Goal: Transaction & Acquisition: Purchase product/service

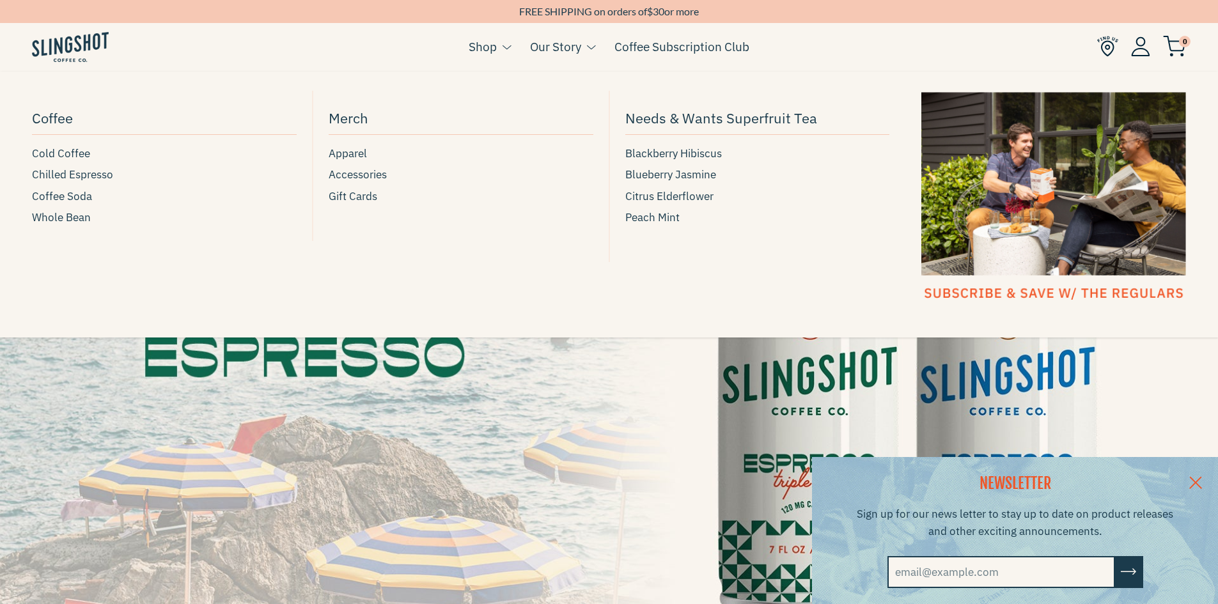
click at [507, 45] on span at bounding box center [508, 47] width 10 height 8
click at [68, 153] on span "Cold Coffee" at bounding box center [61, 153] width 58 height 17
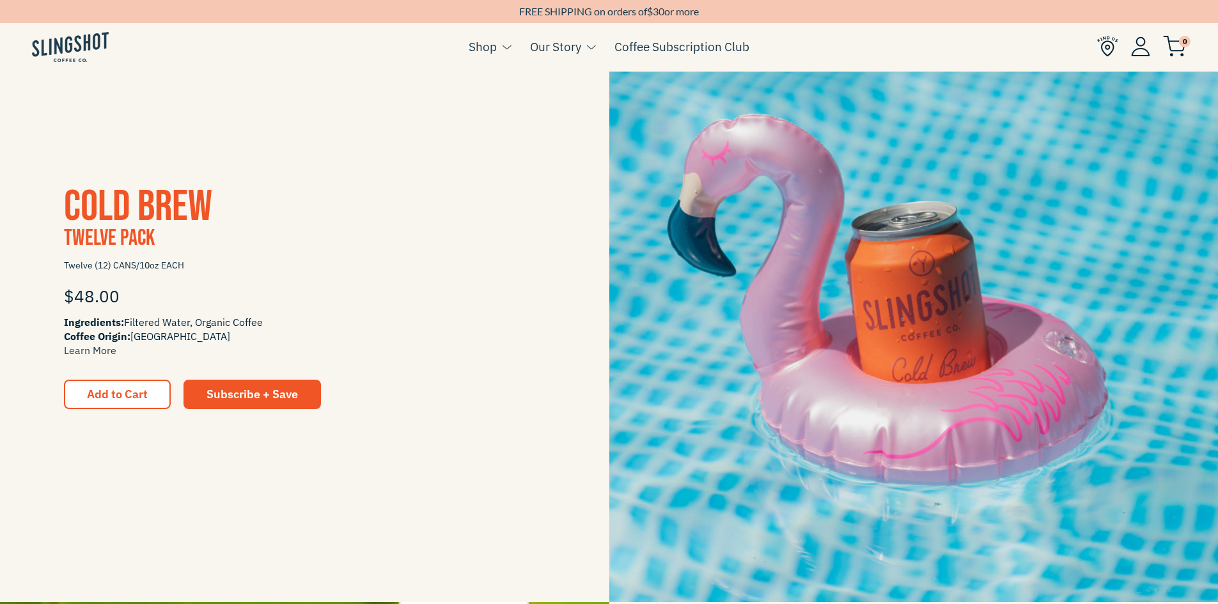
scroll to position [1548, 0]
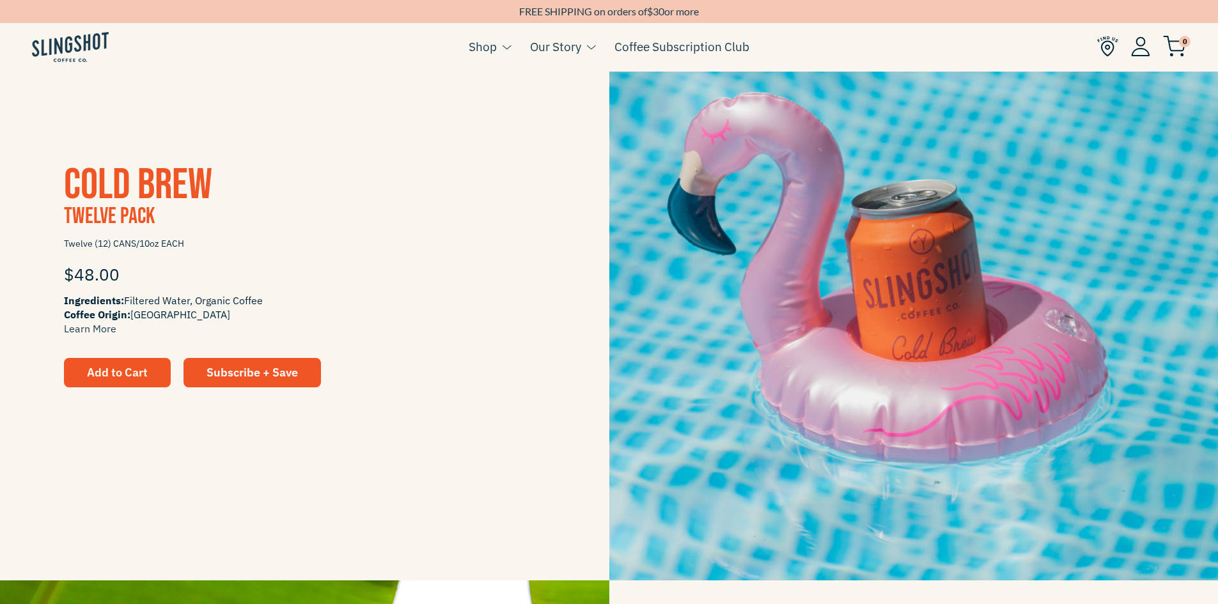
click at [109, 375] on span "Add to Cart" at bounding box center [117, 372] width 61 height 15
click at [129, 371] on span "Add to Cart" at bounding box center [117, 373] width 61 height 12
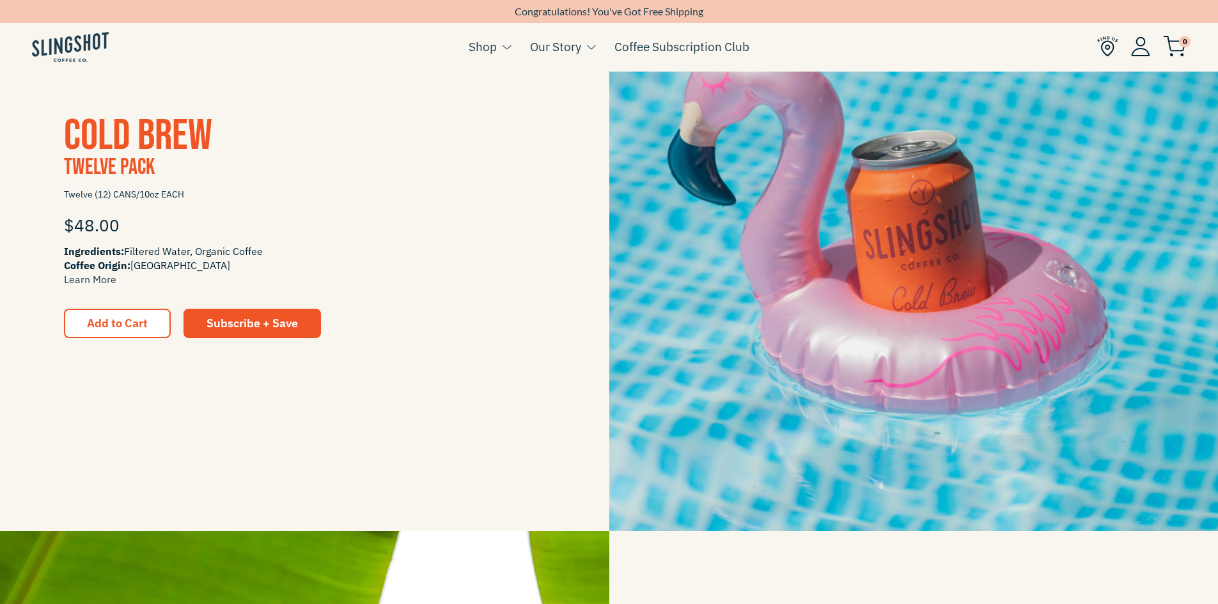
scroll to position [1612, 0]
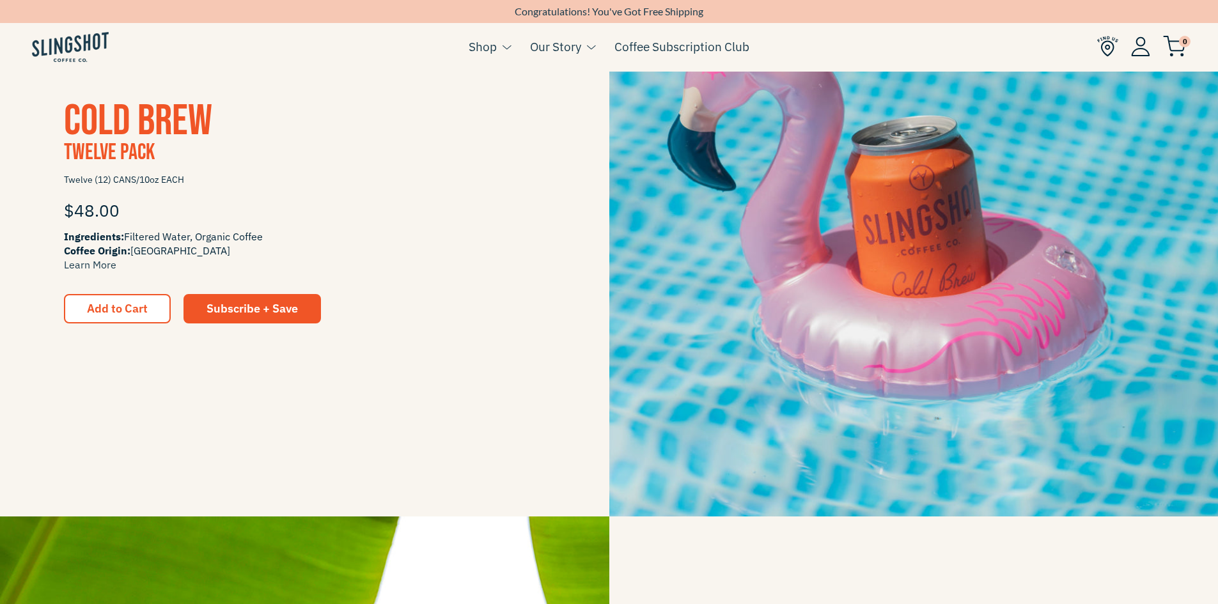
click at [1181, 41] on span "0" at bounding box center [1185, 42] width 12 height 12
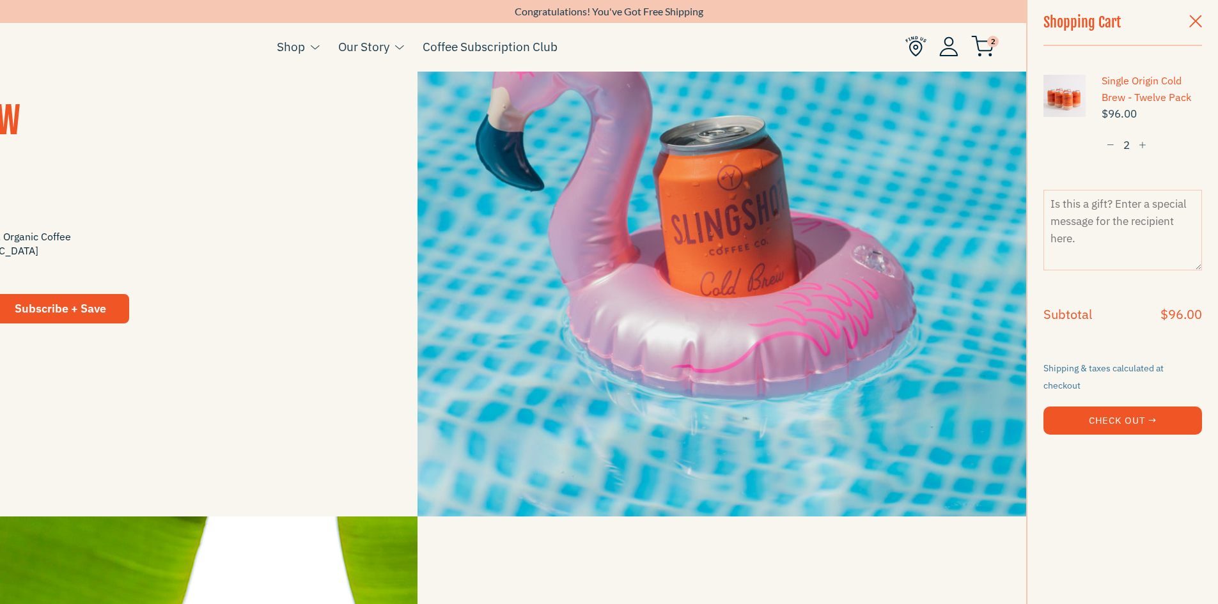
click at [1146, 142] on span "button" at bounding box center [1143, 145] width 8 height 9
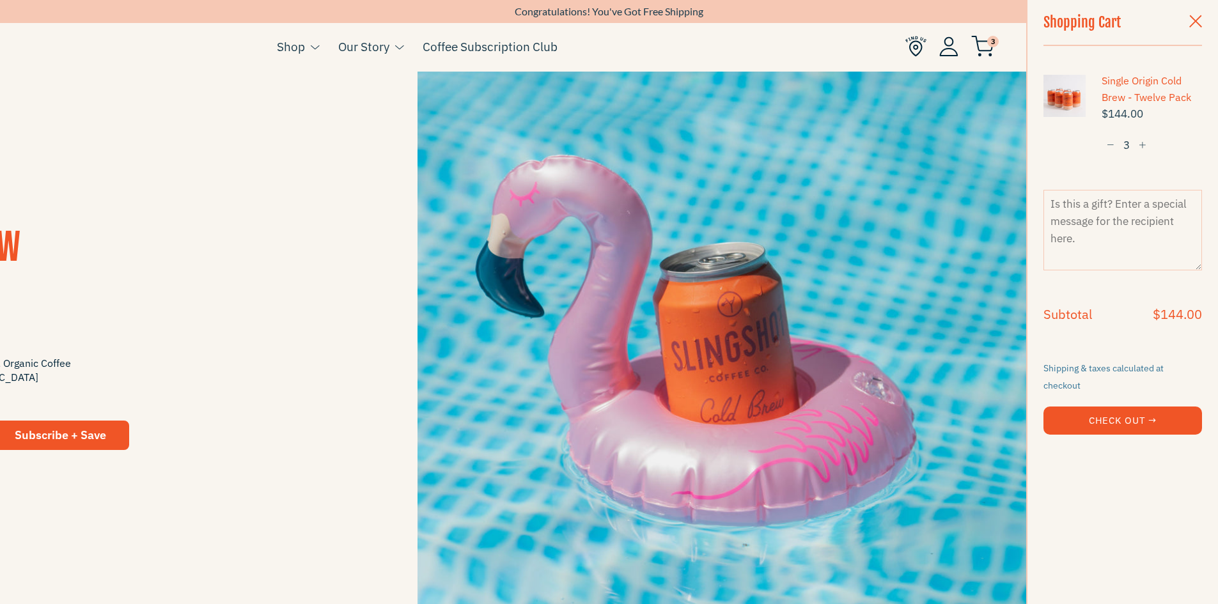
scroll to position [1484, 0]
click at [1109, 224] on textarea at bounding box center [1122, 230] width 159 height 81
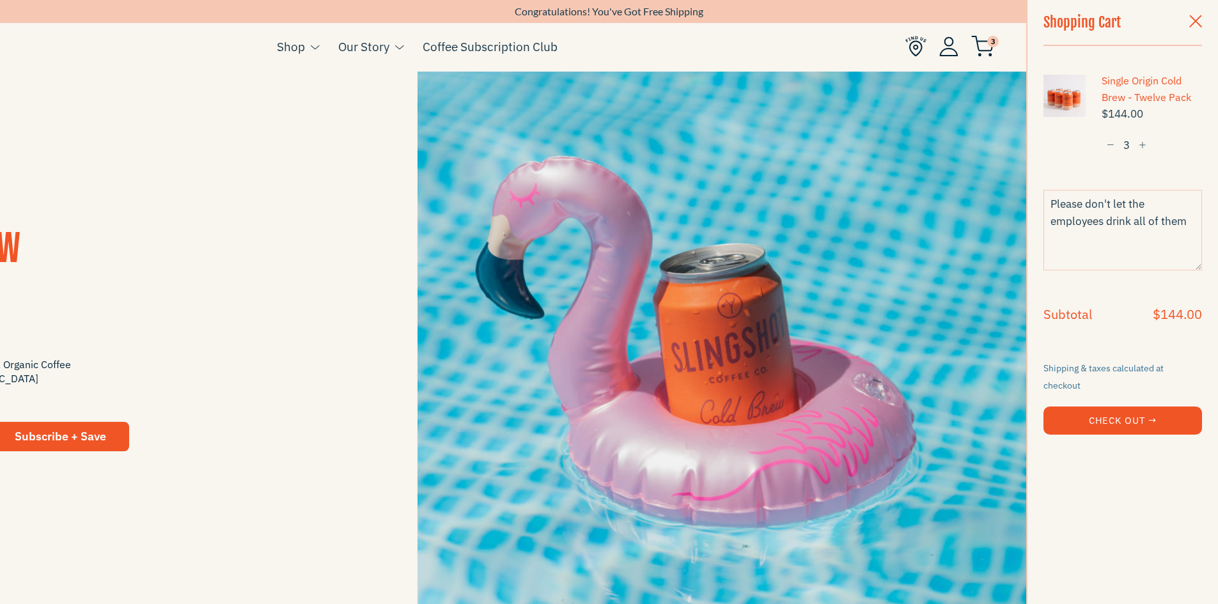
type textarea "Please don't let the employees drink all of them"
click at [1124, 409] on button "Check Out →" at bounding box center [1122, 421] width 159 height 28
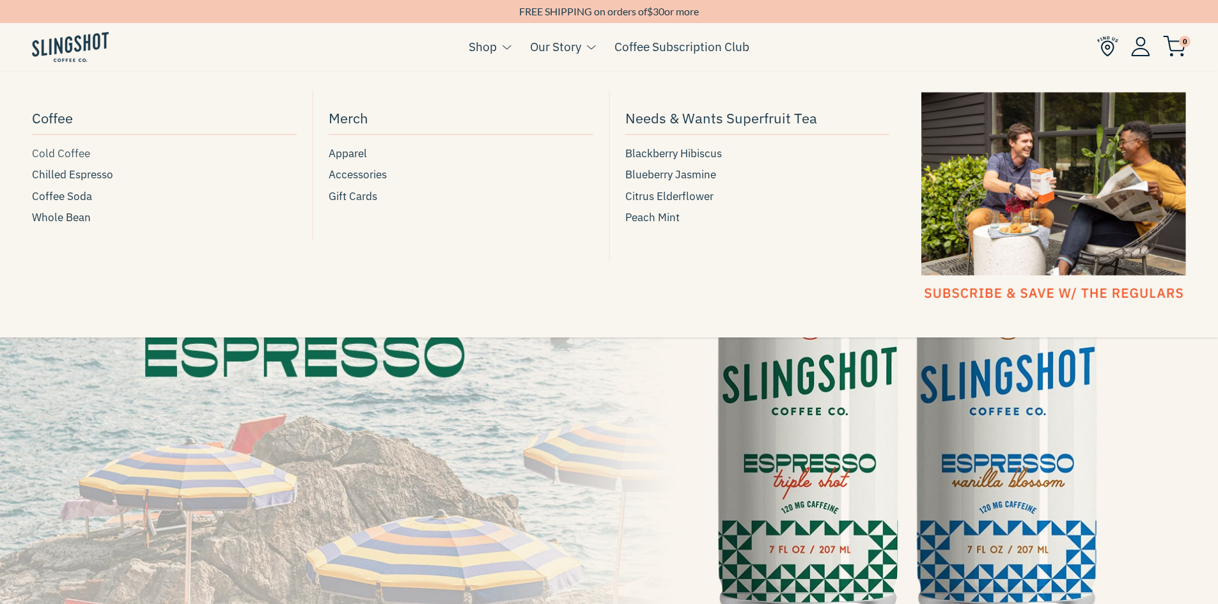
click at [84, 157] on span "Cold Coffee" at bounding box center [61, 153] width 58 height 17
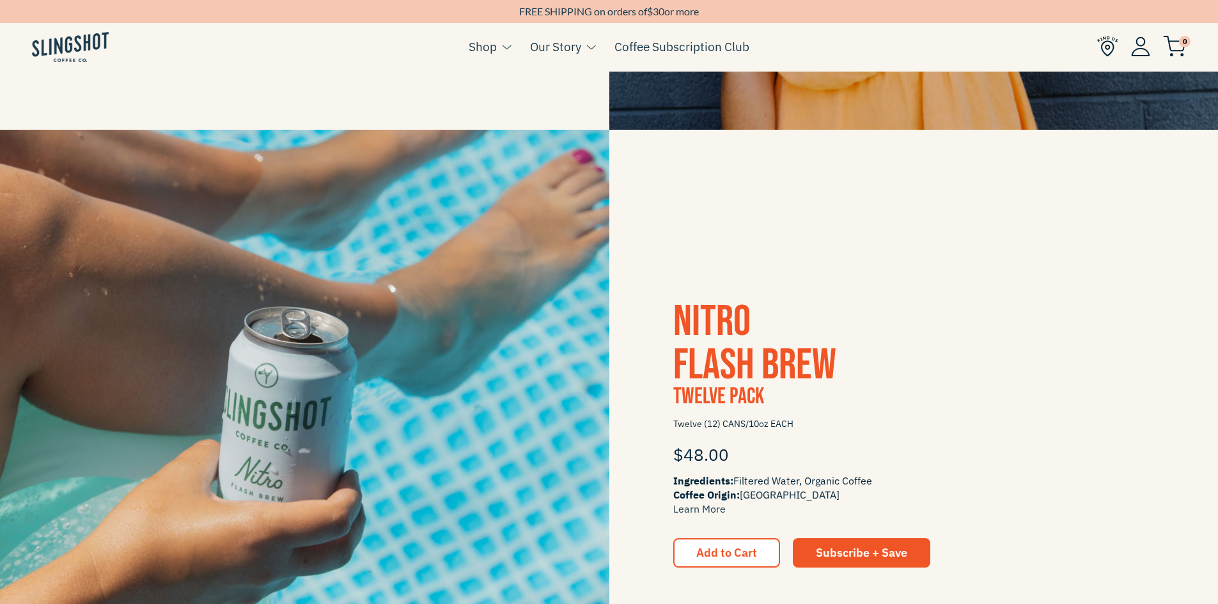
scroll to position [1023, 0]
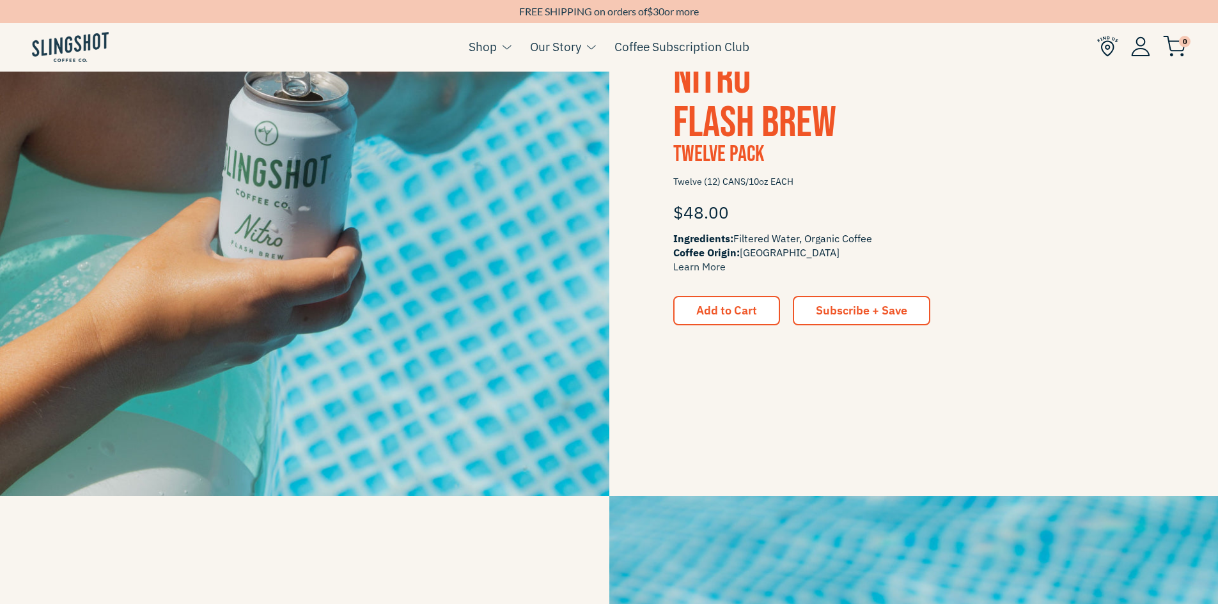
click at [869, 304] on span "Subscribe + Save" at bounding box center [861, 310] width 91 height 15
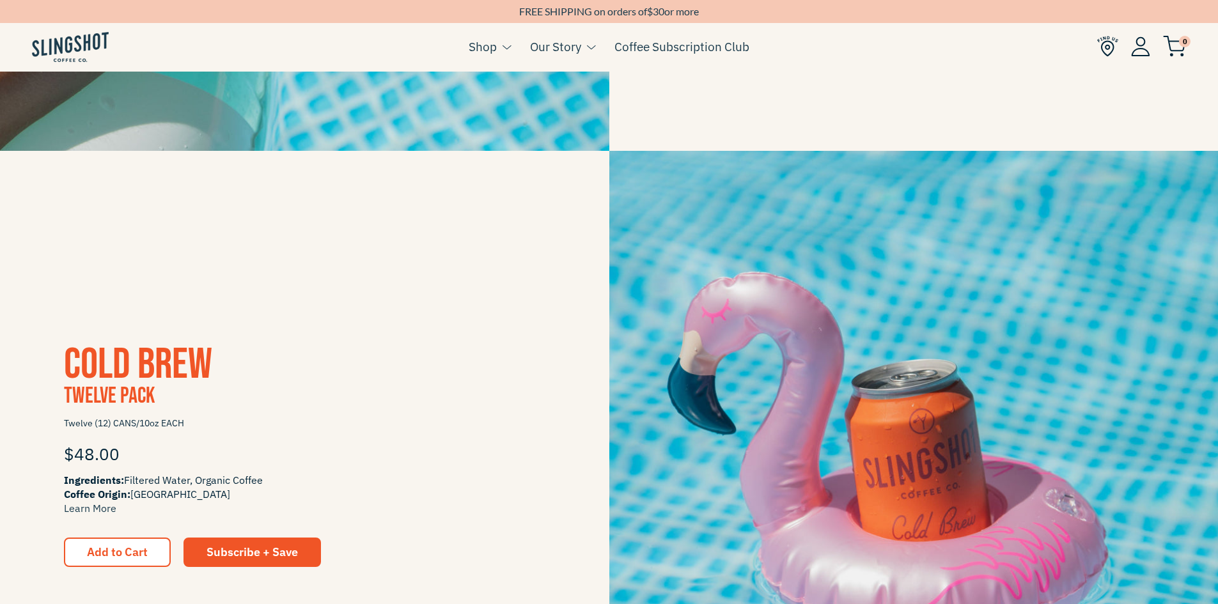
scroll to position [1407, 0]
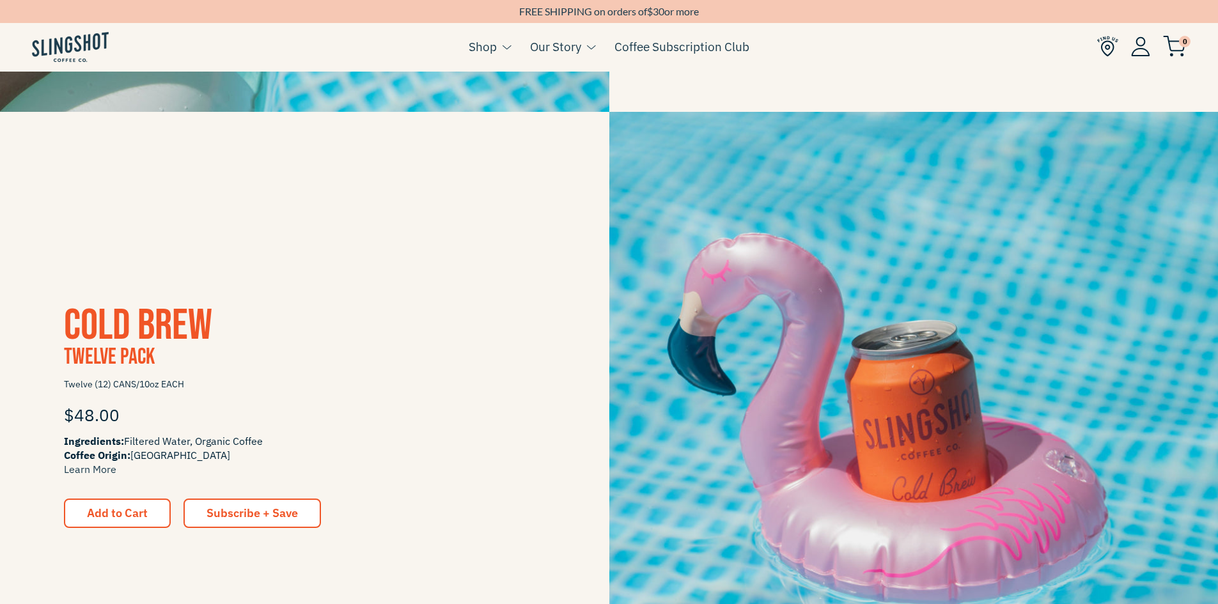
click at [288, 526] on link "Subscribe + Save" at bounding box center [251, 513] width 137 height 29
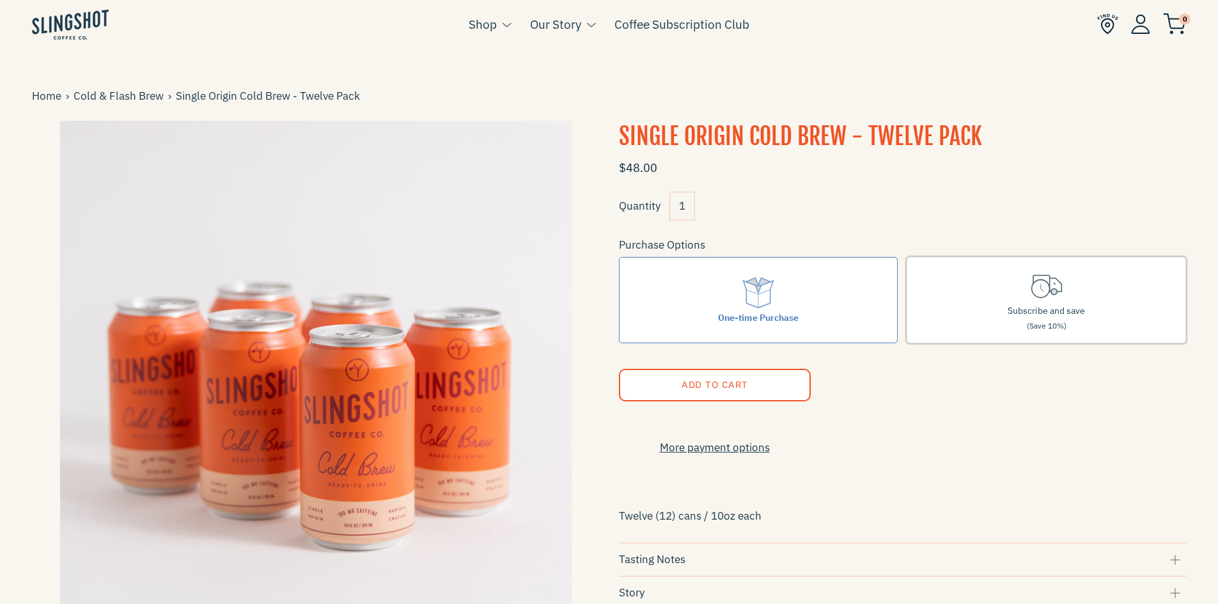
click at [1056, 299] on icon at bounding box center [1047, 286] width 36 height 36
click at [0, 0] on input "Subscribe and save (Save 10%)" at bounding box center [0, 0] width 0 height 0
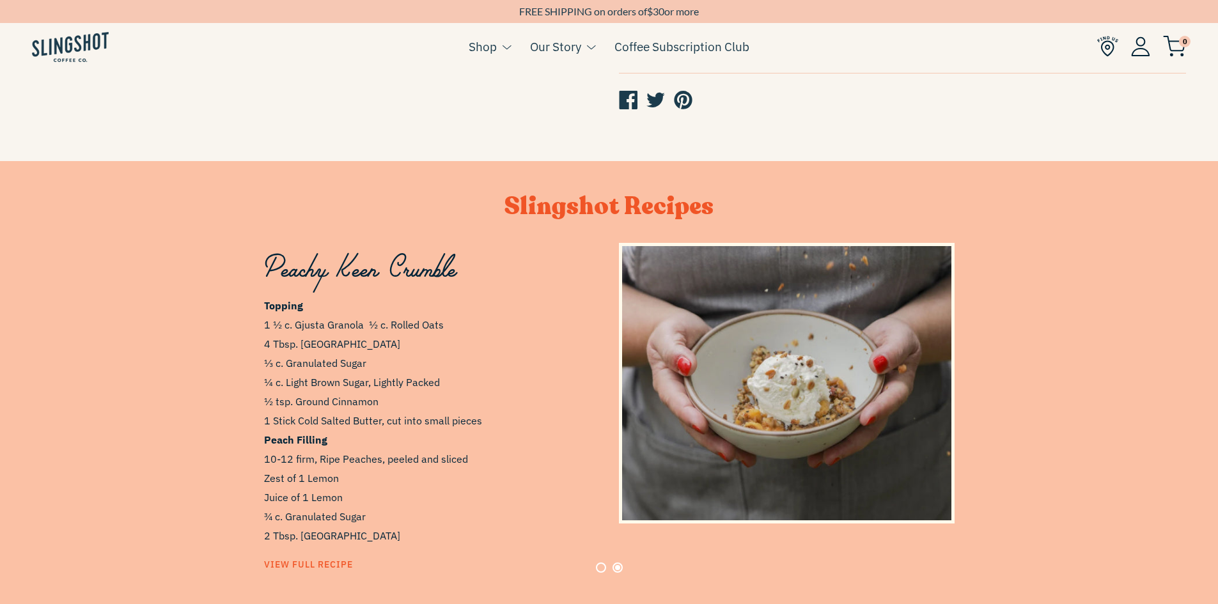
scroll to position [738, 0]
